Goal: Information Seeking & Learning: Learn about a topic

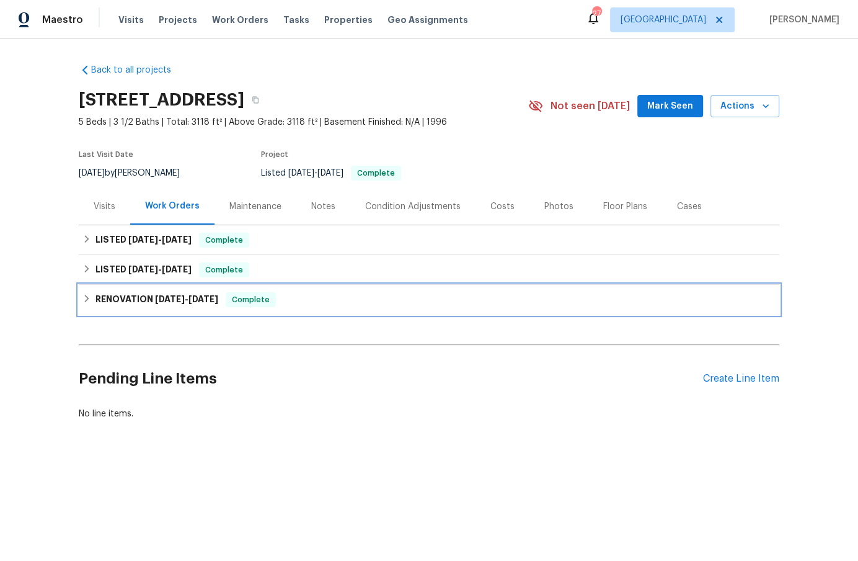
click at [87, 300] on icon at bounding box center [86, 298] width 9 height 9
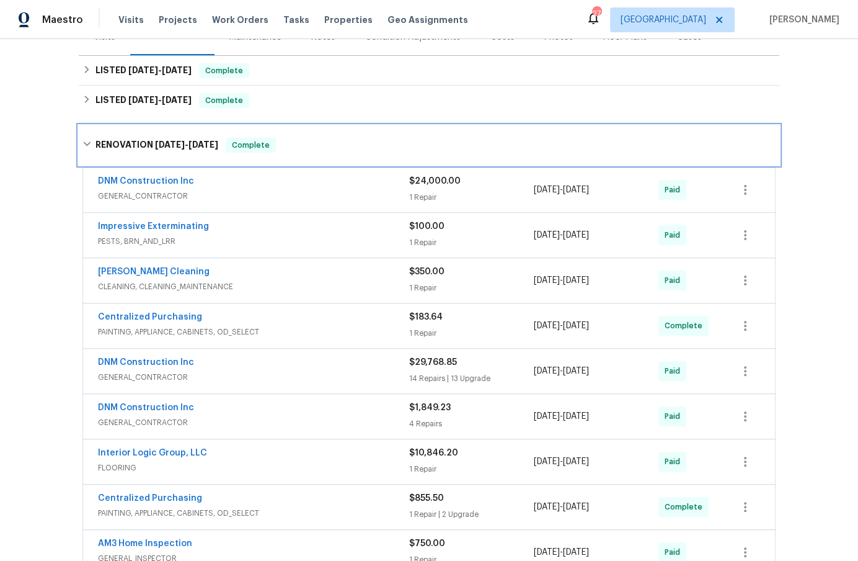
scroll to position [314, 0]
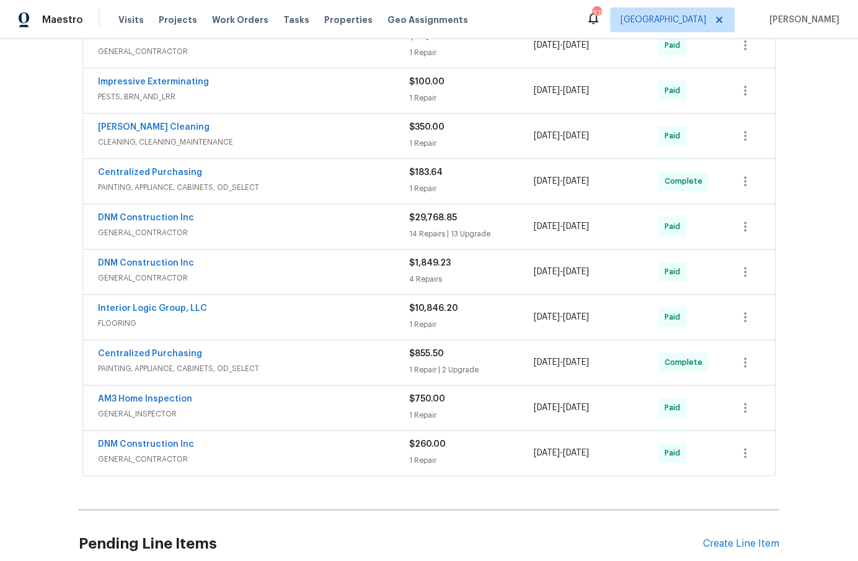
click at [288, 453] on span "GENERAL_CONTRACTOR" at bounding box center [253, 459] width 311 height 12
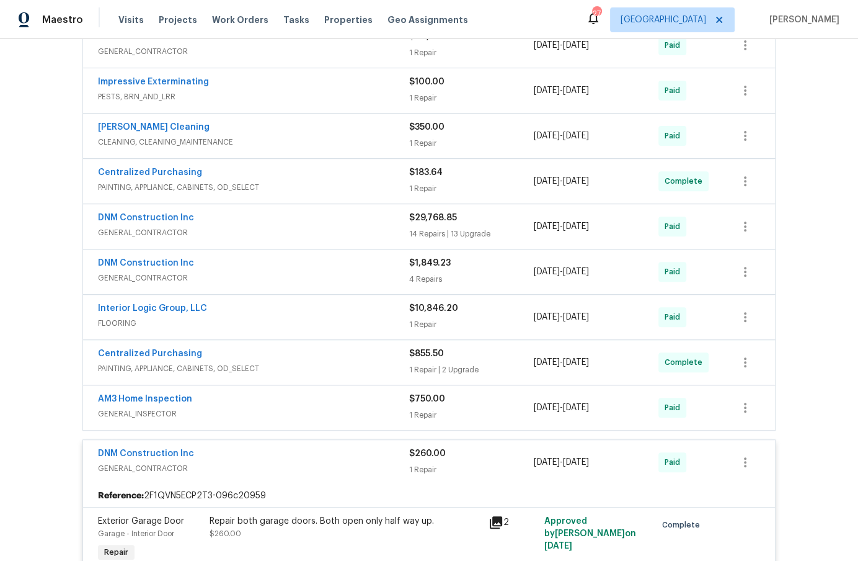
click at [294, 398] on div "AM3 Home Inspection" at bounding box center [253, 400] width 311 height 15
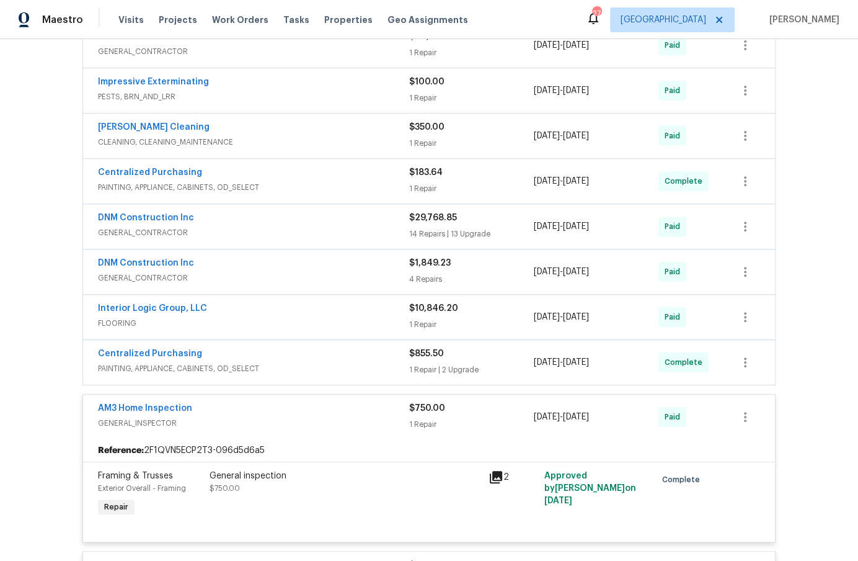
click at [298, 362] on span "PAINTING, APPLIANCE, CABINETS, OD_SELECT" at bounding box center [253, 368] width 311 height 12
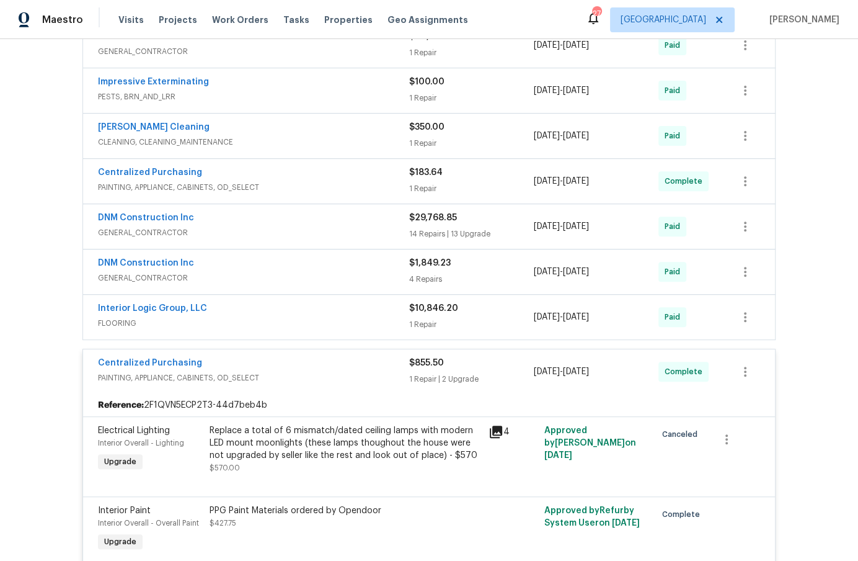
click at [305, 313] on div "Interior Logic Group, LLC" at bounding box center [253, 309] width 311 height 15
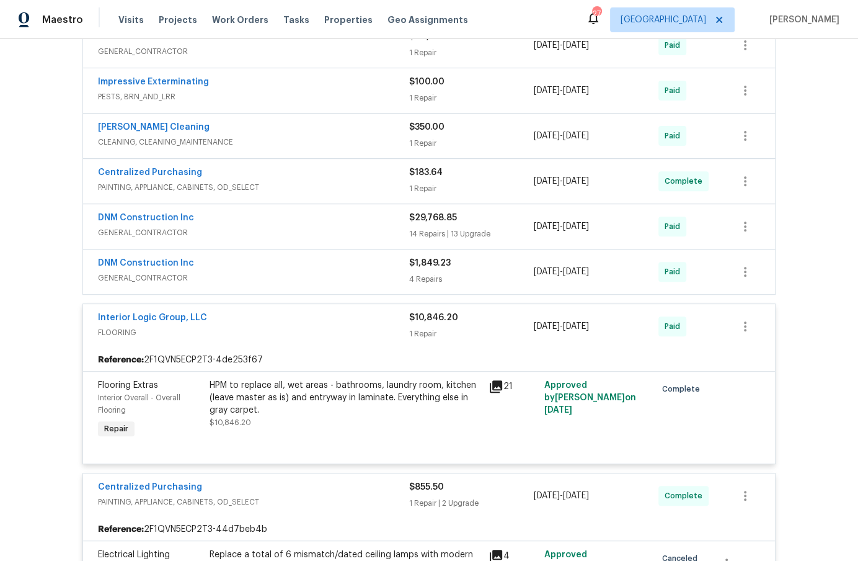
click at [302, 267] on div "DNM Construction Inc" at bounding box center [253, 264] width 311 height 15
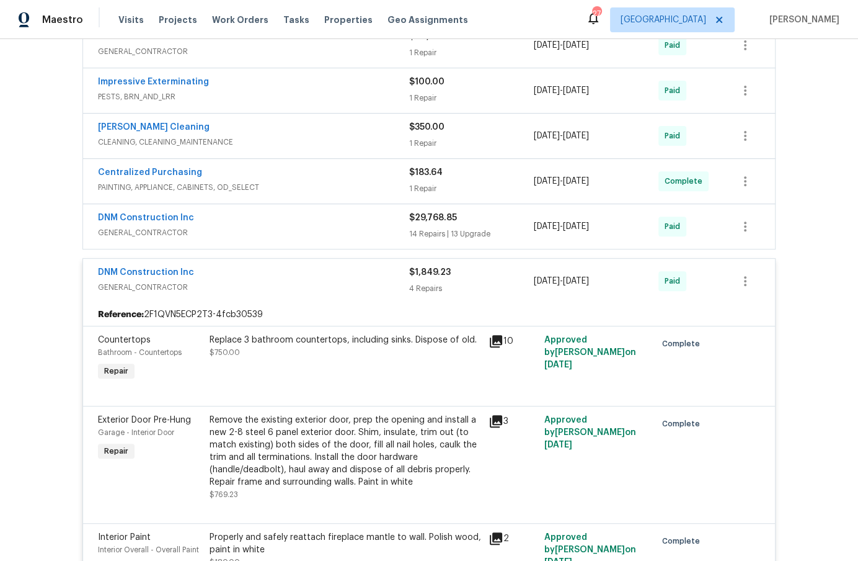
click at [309, 207] on div "DNM Construction Inc GENERAL_CONTRACTOR $29,768.85 14 Repairs | 13 Upgrade [DAT…" at bounding box center [429, 226] width 692 height 45
click at [309, 227] on span "GENERAL_CONTRACTOR" at bounding box center [253, 232] width 311 height 12
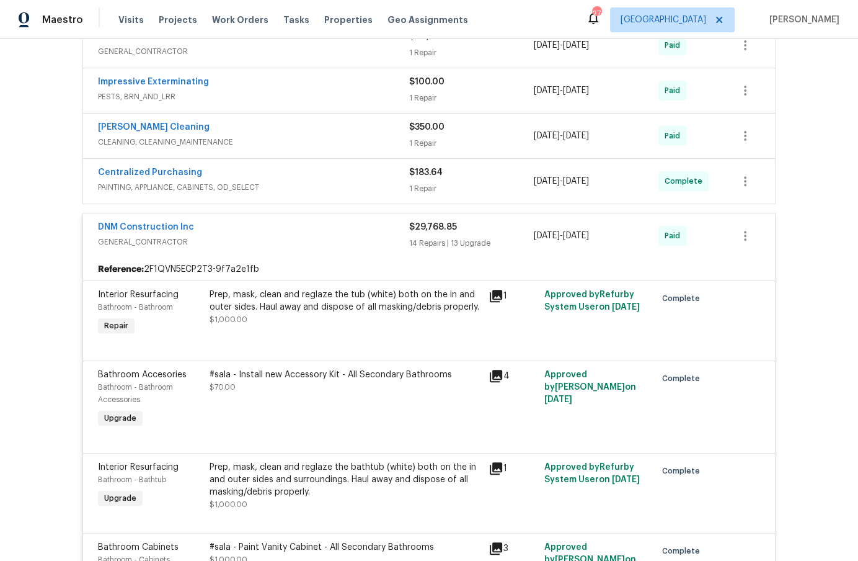
click at [303, 181] on span "PAINTING, APPLIANCE, CABINETS, OD_SELECT" at bounding box center [253, 187] width 311 height 12
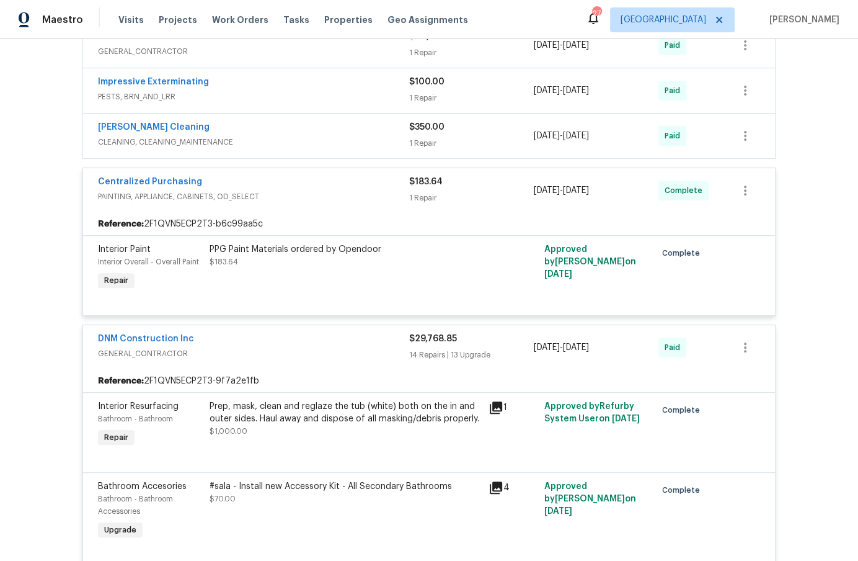
click at [306, 145] on span "CLEANING, CLEANING_MAINTENANCE" at bounding box center [253, 142] width 311 height 12
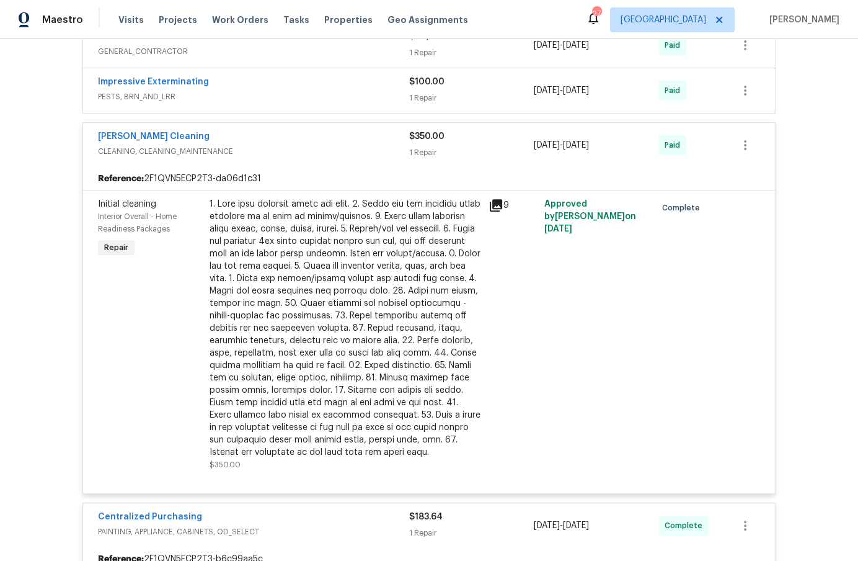
click at [308, 92] on span "PESTS, BRN_AND_LRR" at bounding box center [253, 97] width 311 height 12
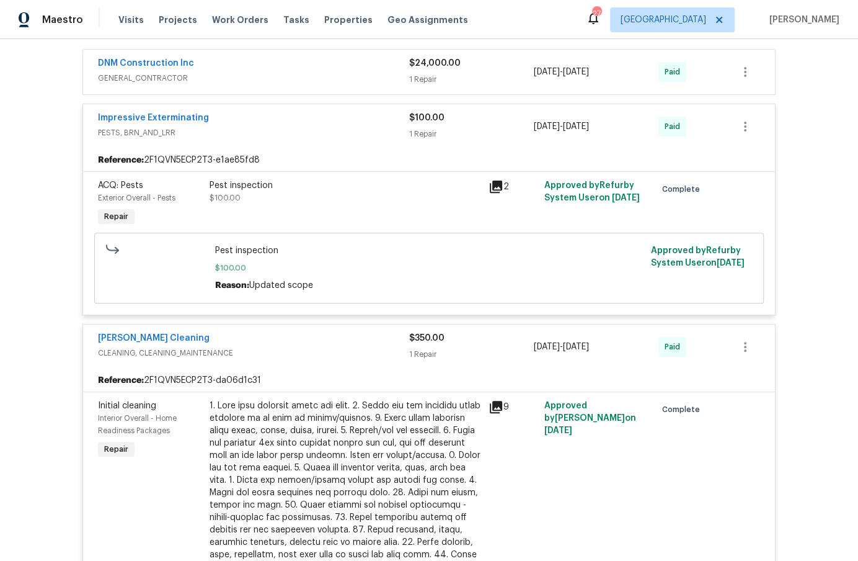
scroll to position [208, 0]
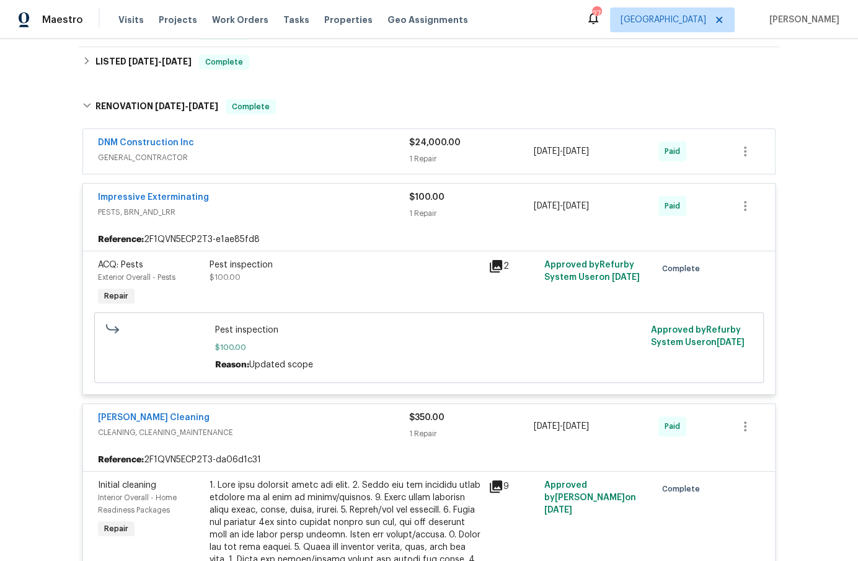
click at [289, 151] on span "GENERAL_CONTRACTOR" at bounding box center [253, 157] width 311 height 12
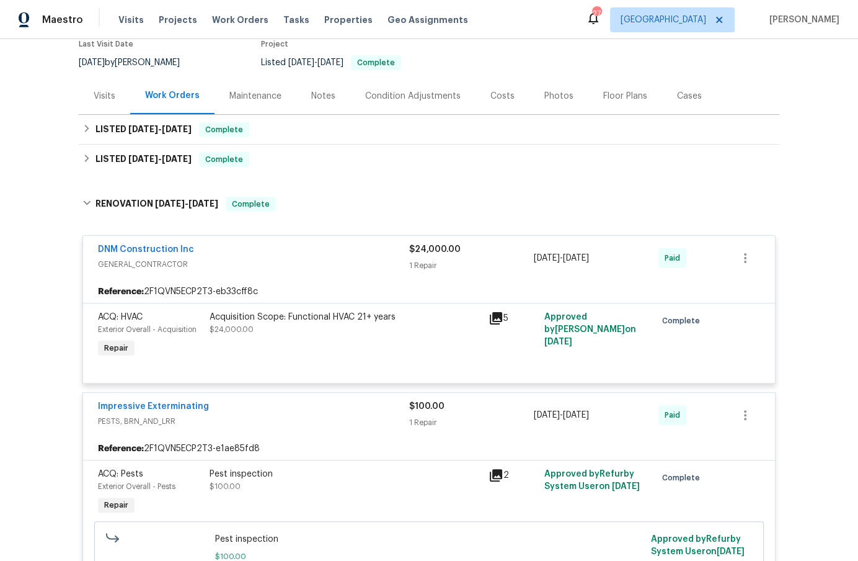
scroll to position [55, 0]
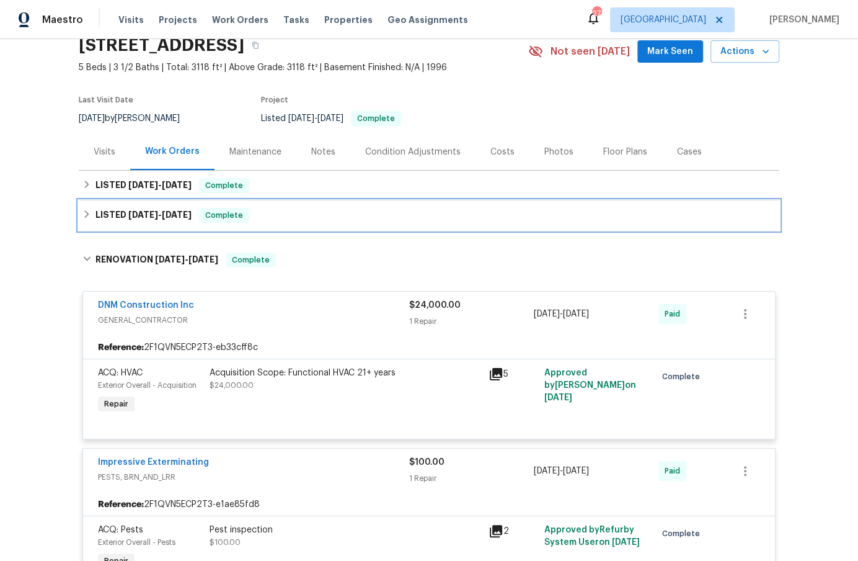
click at [86, 213] on icon at bounding box center [86, 214] width 9 height 9
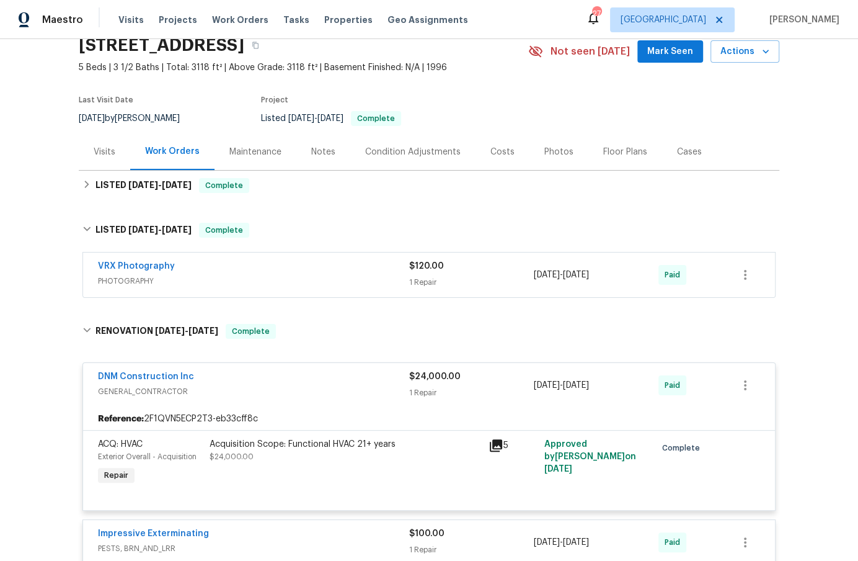
click at [308, 265] on div "VRX Photography" at bounding box center [253, 267] width 311 height 15
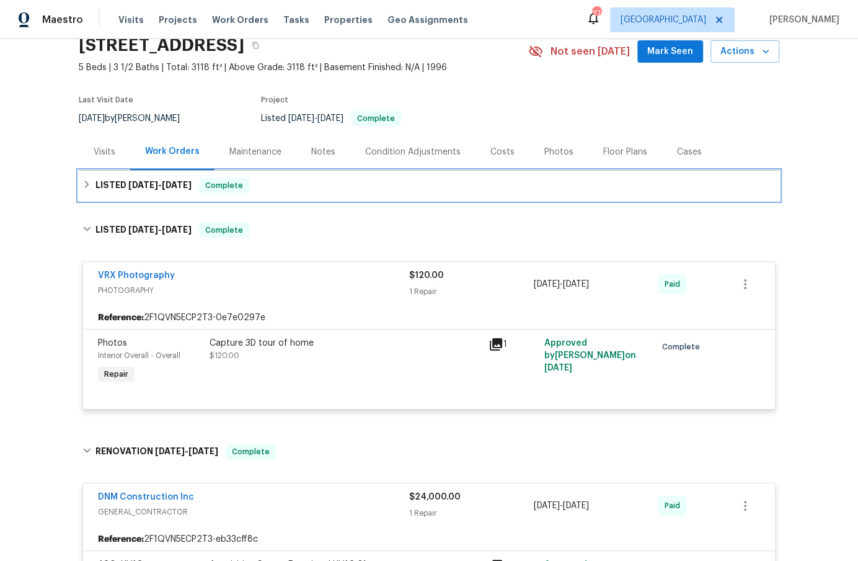
click at [84, 182] on icon at bounding box center [86, 184] width 9 height 9
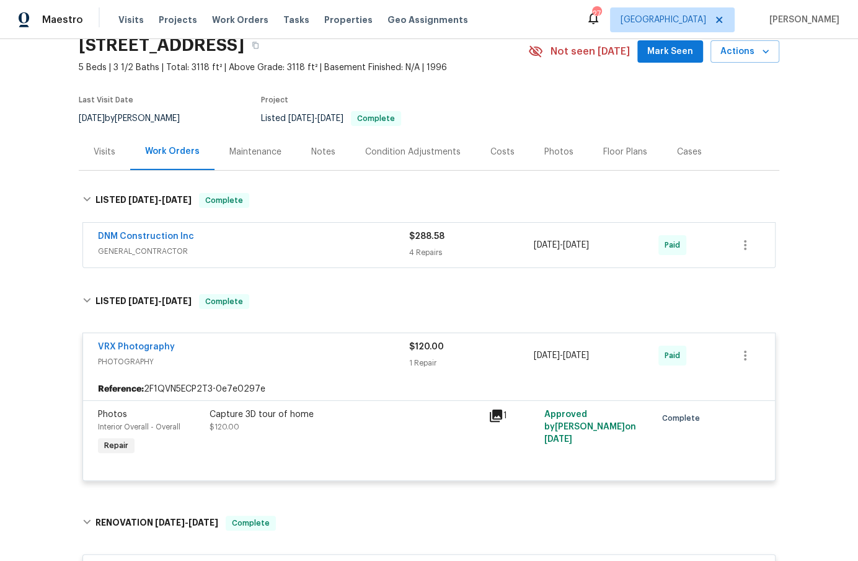
click at [275, 228] on div "DNM Construction Inc GENERAL_CONTRACTOR $288.58 4 Repairs [DATE] - [DATE] Paid" at bounding box center [429, 245] width 692 height 45
click at [270, 267] on div "DNM Construction Inc GENERAL_CONTRACTOR $288.58 4 Repairs [DATE] - [DATE] Paid" at bounding box center [429, 245] width 701 height 51
click at [277, 242] on div "DNM Construction Inc" at bounding box center [253, 237] width 311 height 15
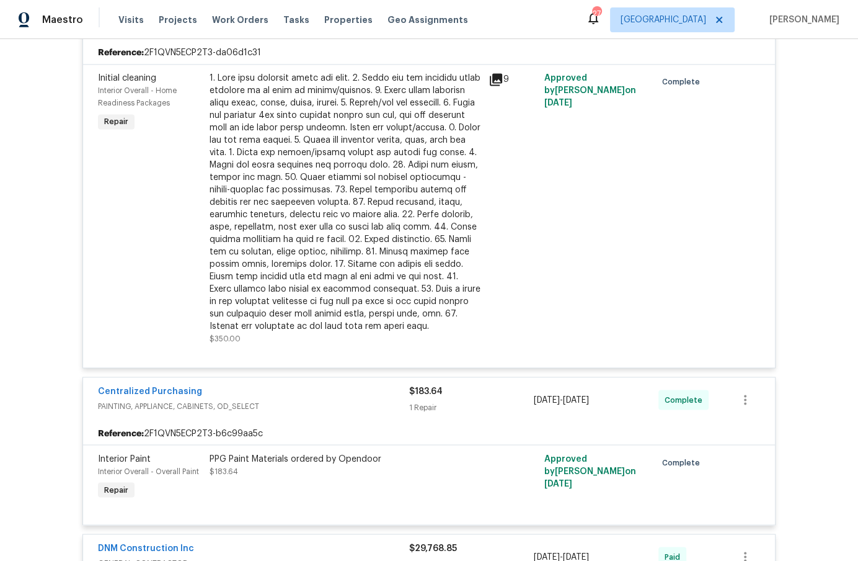
scroll to position [0, 0]
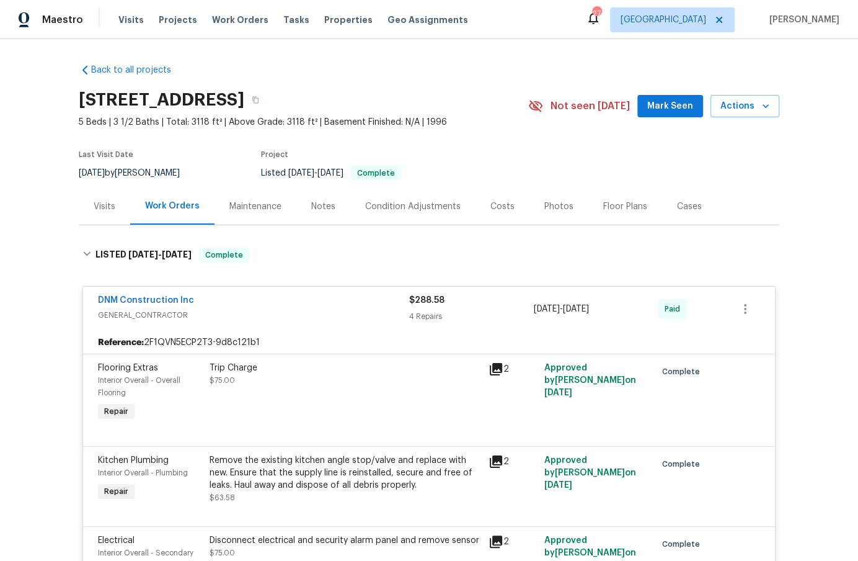
click at [283, 490] on div "Remove the existing kitchen angle stop/valve and replace with new. Ensure that …" at bounding box center [346, 472] width 272 height 37
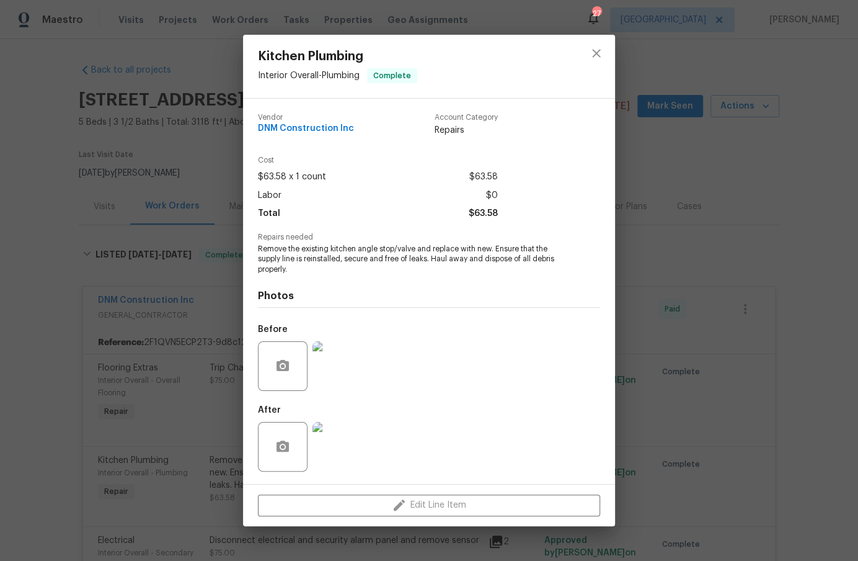
click at [344, 363] on img at bounding box center [338, 366] width 50 height 50
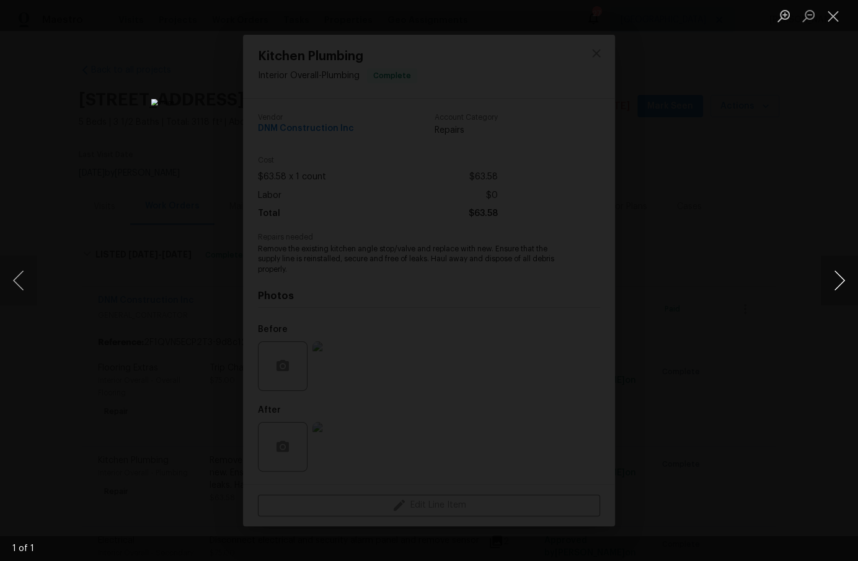
click at [843, 281] on button "Next image" at bounding box center [839, 281] width 37 height 50
click at [836, 19] on button "Close lightbox" at bounding box center [833, 16] width 25 height 22
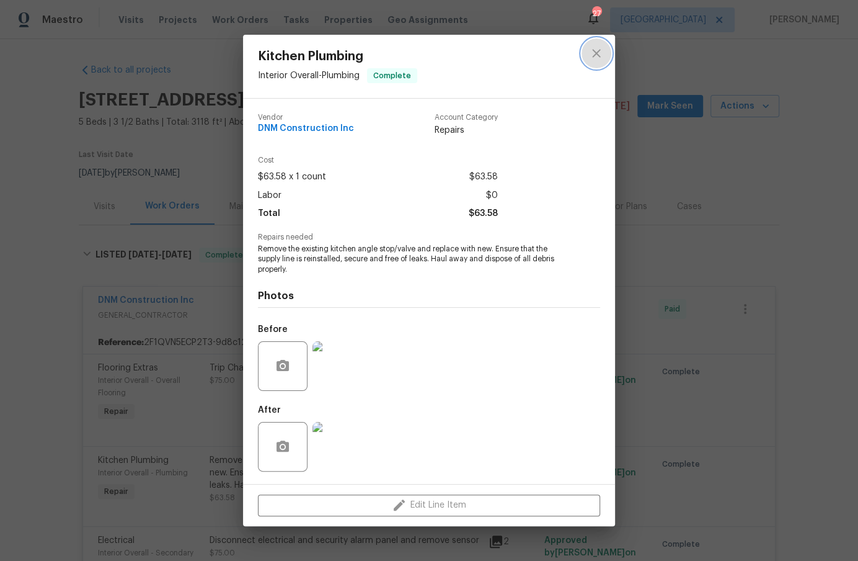
click at [599, 55] on icon "close" at bounding box center [596, 53] width 15 height 15
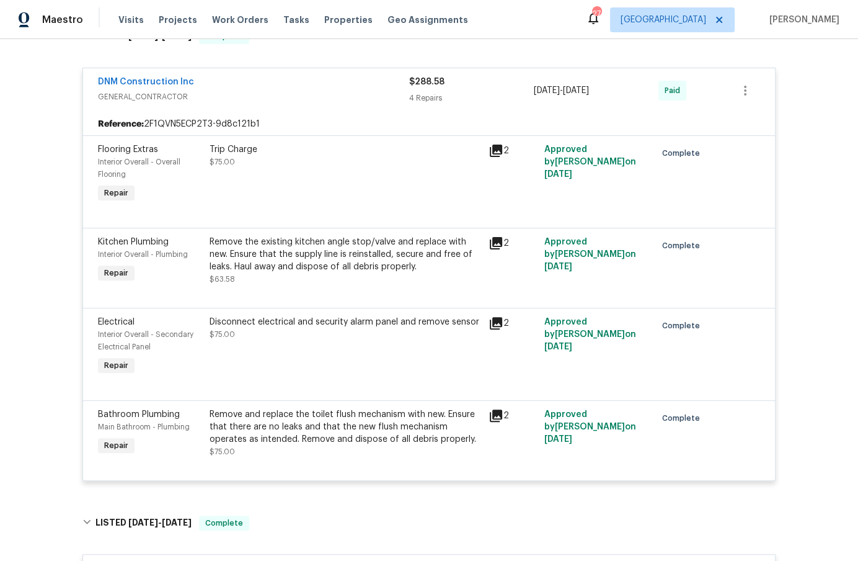
scroll to position [249, 0]
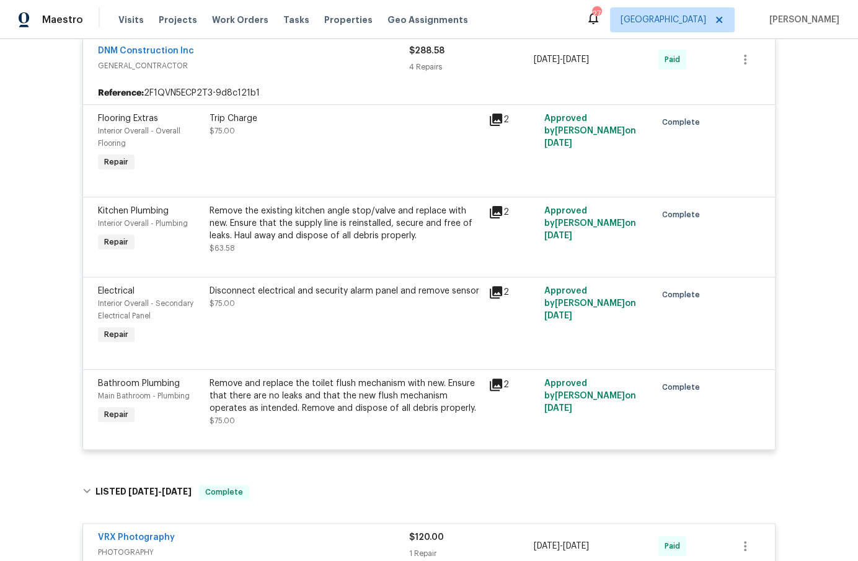
click at [285, 410] on div "Remove and replace the toilet flush mechanism with new. Ensure that there are n…" at bounding box center [346, 395] width 272 height 37
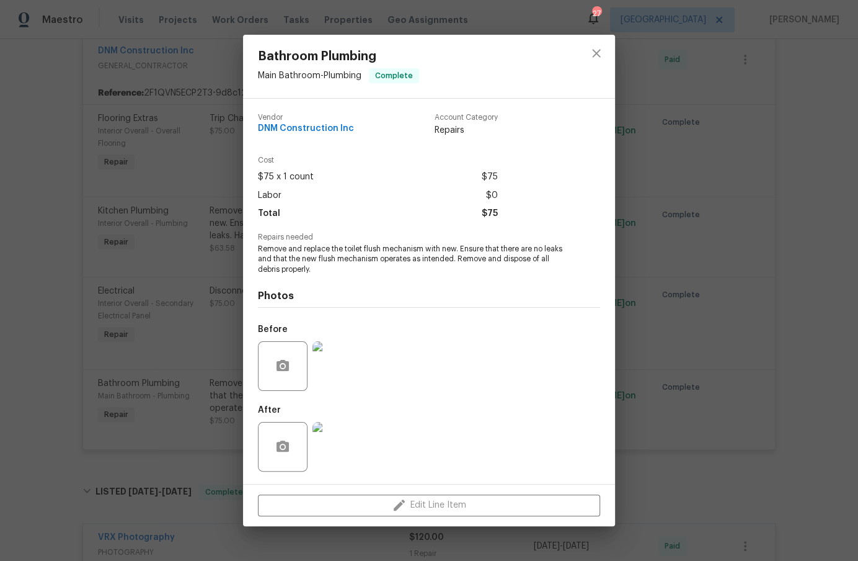
click at [339, 373] on img at bounding box center [338, 366] width 50 height 50
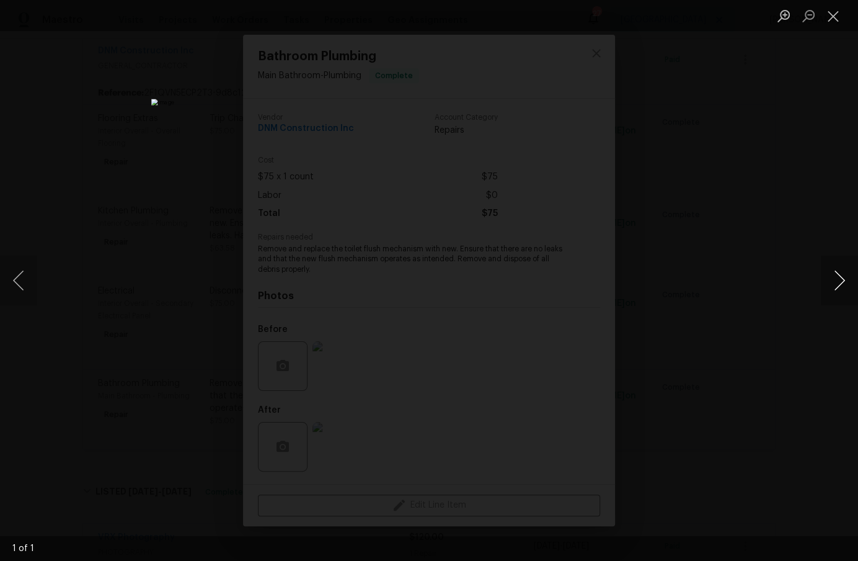
click at [830, 290] on button "Next image" at bounding box center [839, 281] width 37 height 50
click at [838, 18] on button "Close lightbox" at bounding box center [833, 16] width 25 height 22
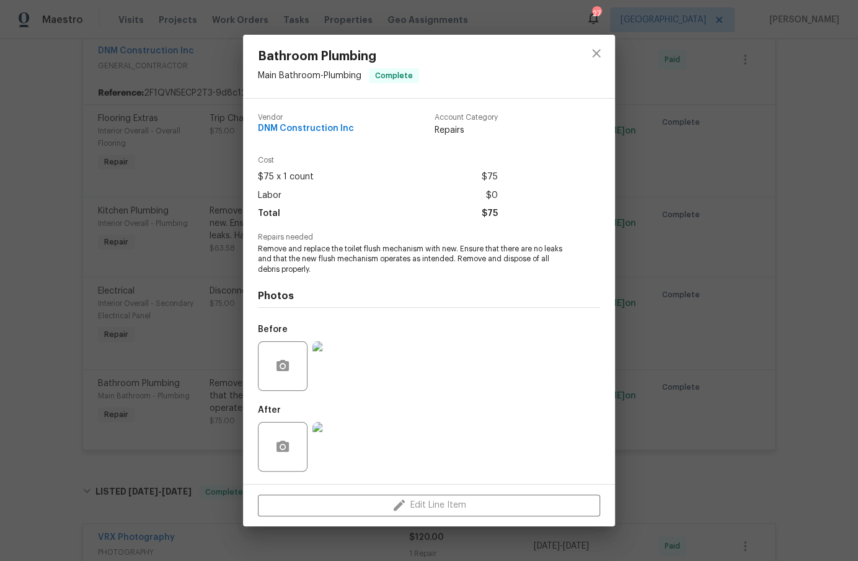
click at [211, 344] on div "Bathroom Plumbing Main Bathroom - Plumbing Complete Vendor DNM Construction Inc…" at bounding box center [429, 280] width 858 height 561
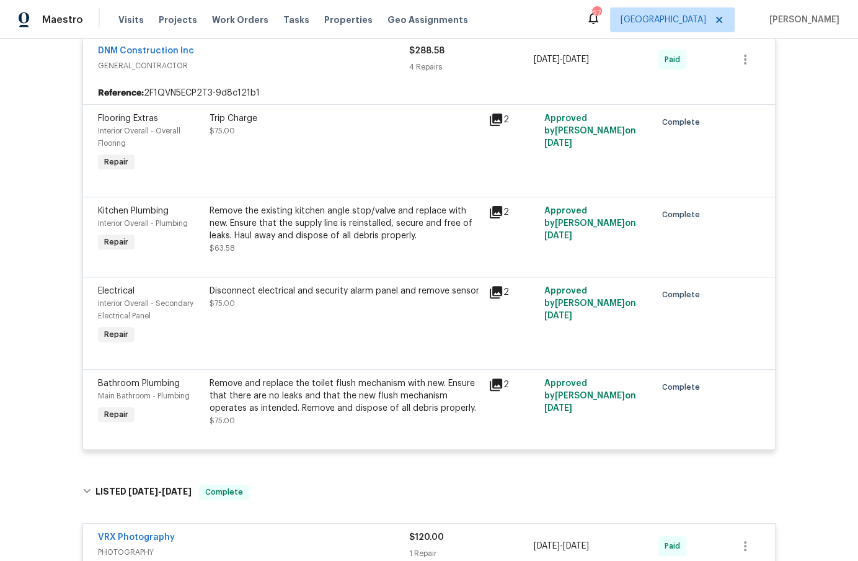
click at [319, 296] on div "Disconnect electrical and security alarm panel and remove sensor" at bounding box center [346, 291] width 272 height 12
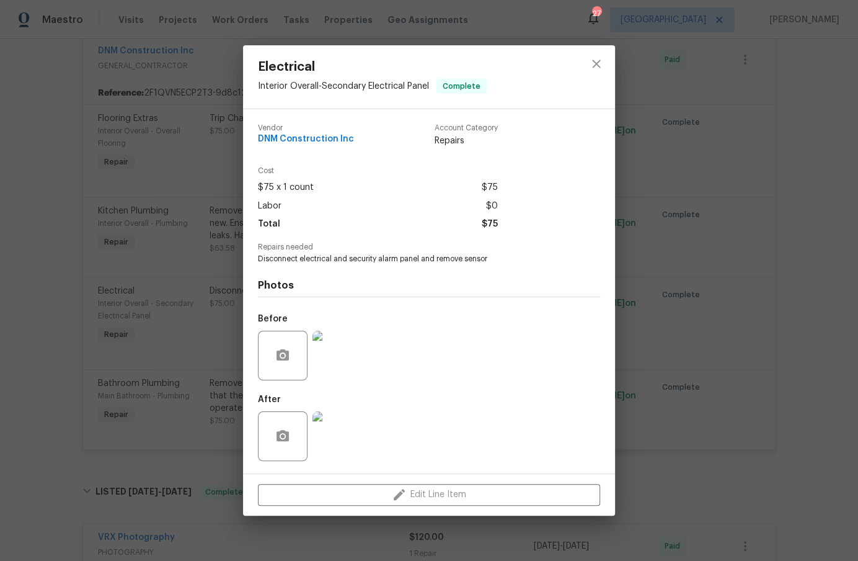
click at [212, 292] on div "Electrical Interior Overall - Secondary Electrical Panel Complete Vendor DNM Co…" at bounding box center [429, 280] width 858 height 561
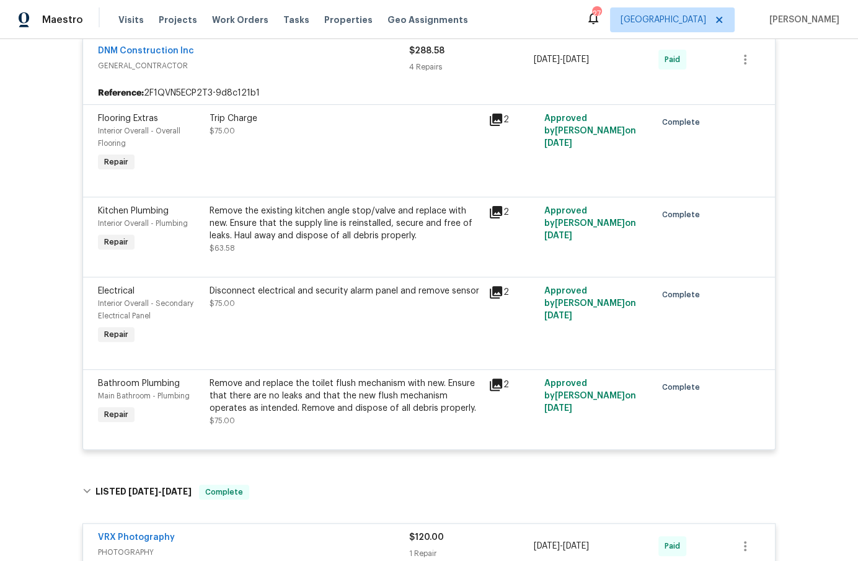
click at [269, 158] on div "Trip Charge $75.00" at bounding box center [345, 143] width 279 height 69
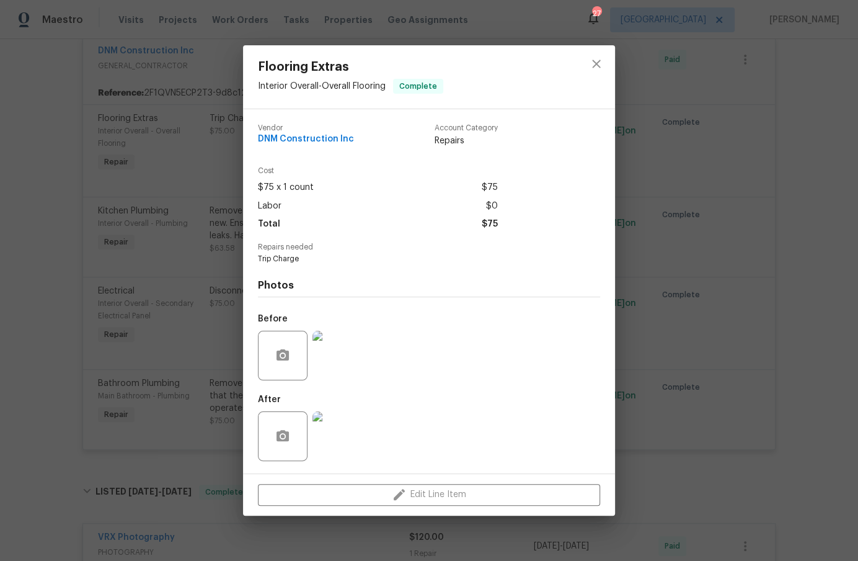
click at [218, 365] on div "Flooring Extras Interior Overall - Overall Flooring Complete Vendor DNM Constru…" at bounding box center [429, 280] width 858 height 561
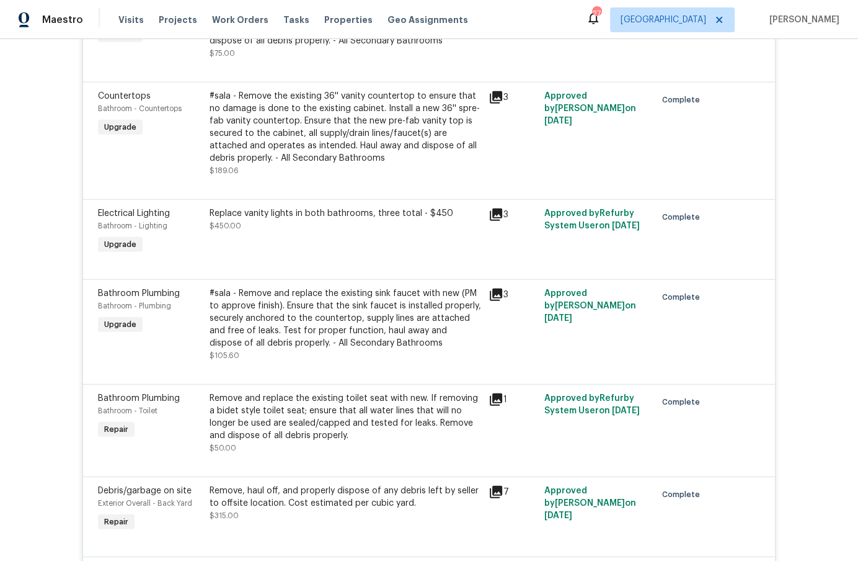
scroll to position [2400, 0]
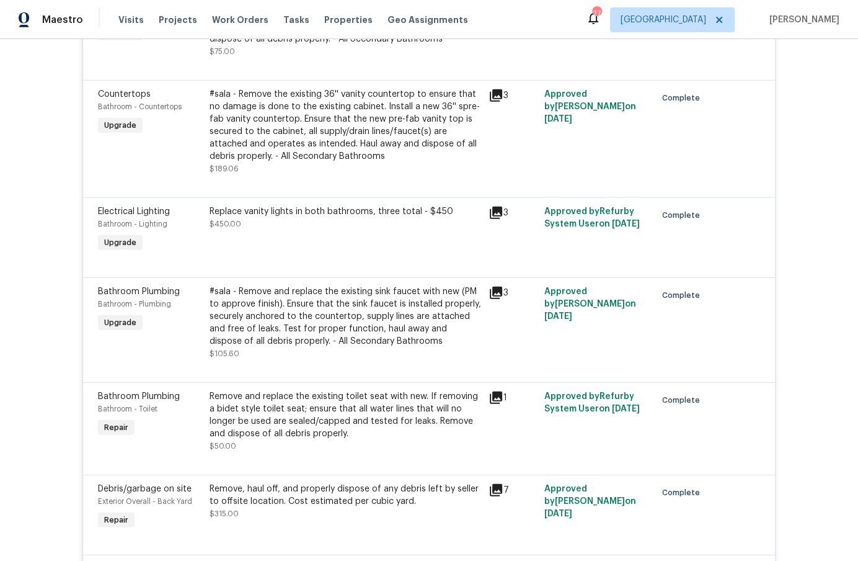
click at [373, 339] on div "#sala - Remove and replace the existing sink faucet with new (PM to approve fin…" at bounding box center [346, 316] width 272 height 62
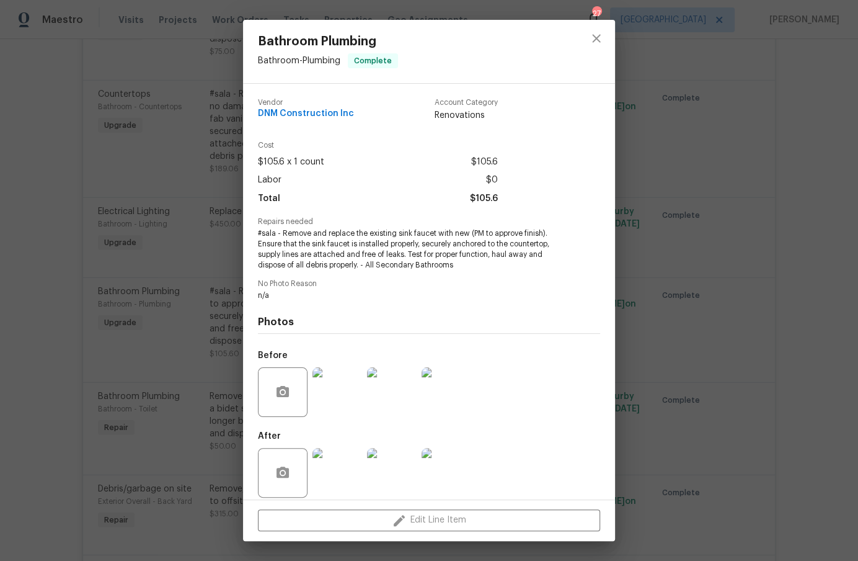
click at [177, 343] on div "Bathroom Plumbing Bathroom - Plumbing Complete Vendor DNM Construction Inc Acco…" at bounding box center [429, 280] width 858 height 561
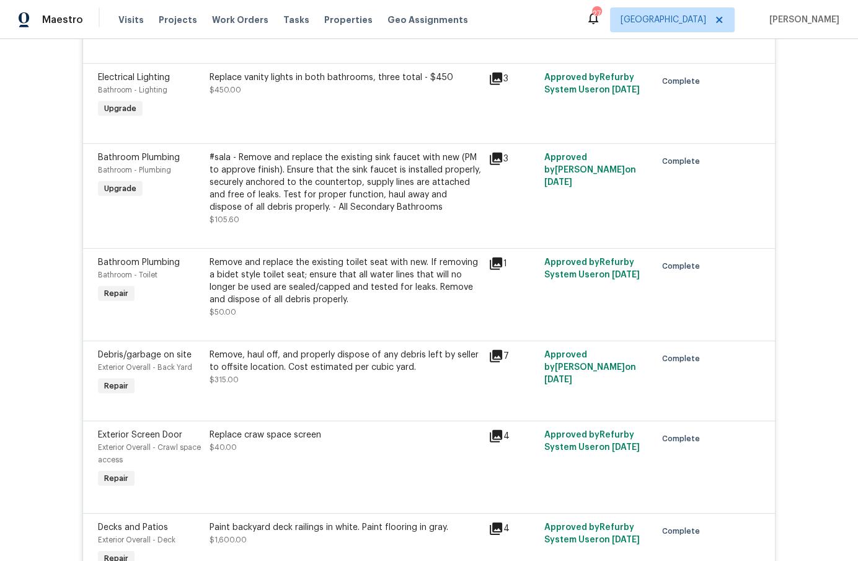
scroll to position [2537, 0]
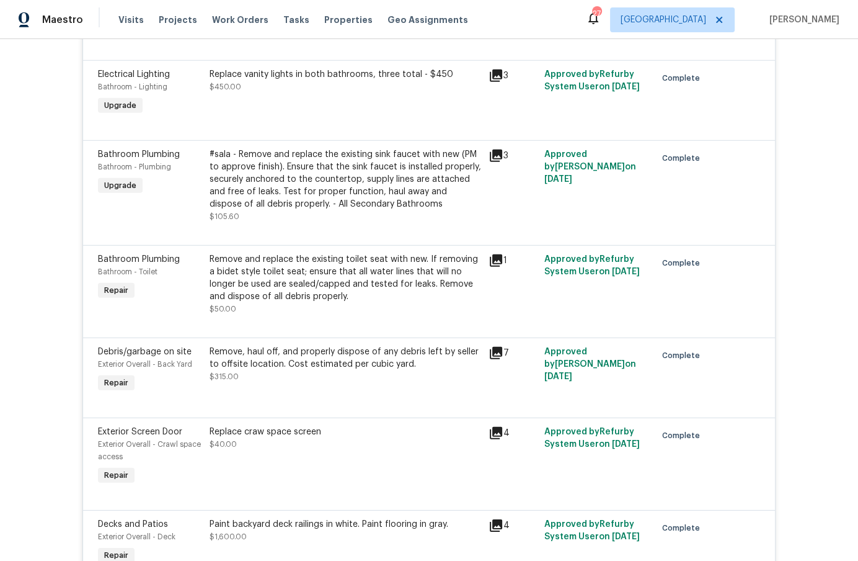
click at [303, 283] on div "Remove and replace the existing toilet seat with new. If removing a bidet style…" at bounding box center [346, 278] width 272 height 50
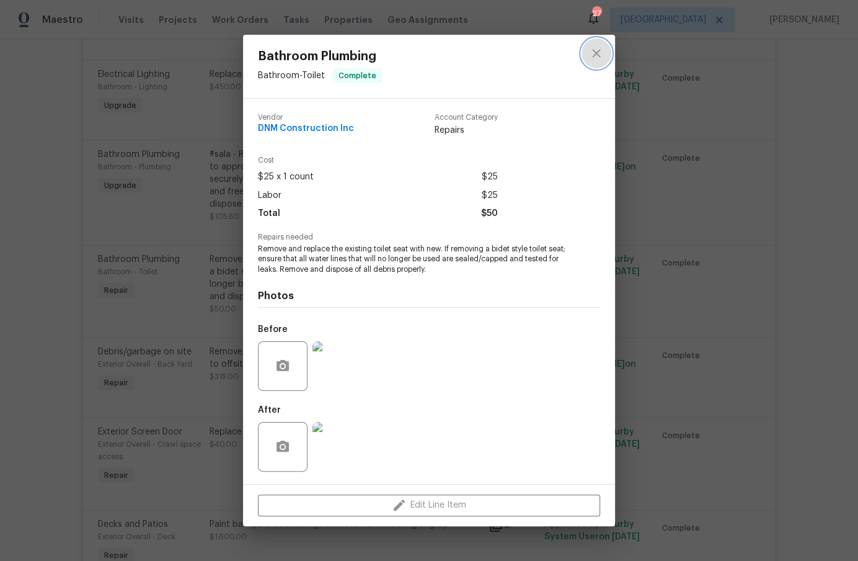
click at [596, 52] on icon "close" at bounding box center [596, 53] width 15 height 15
